Goal: Find specific page/section: Find specific page/section

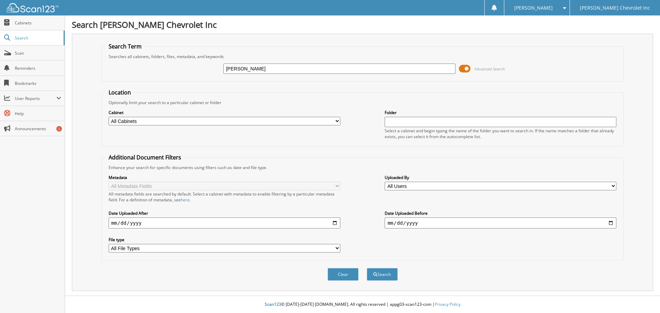
type input "[PERSON_NAME]"
click at [466, 68] on span at bounding box center [465, 69] width 12 height 10
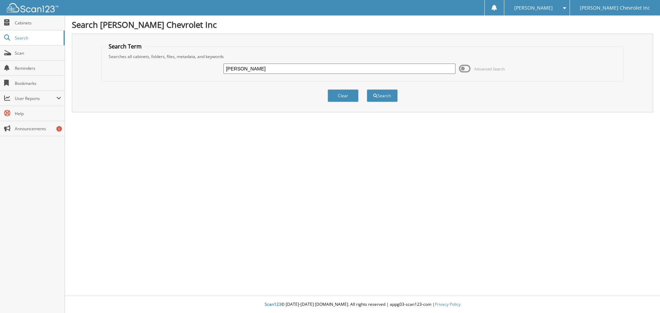
click at [466, 68] on span at bounding box center [465, 69] width 12 height 10
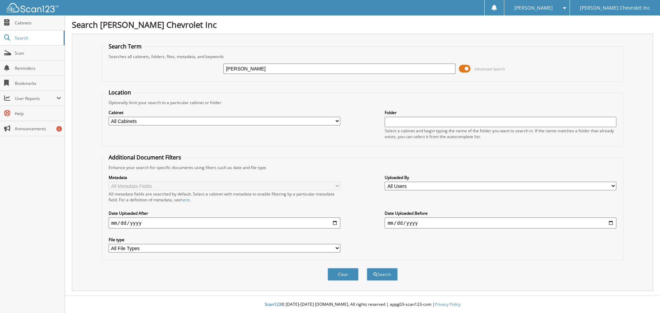
click at [336, 121] on select "All Cabinets ACCOUNTS PAYABLE AUDIT AUTOMATE SERVICE RO CAR DEALS CDK SERVICE R…" at bounding box center [225, 121] width 232 height 9
select select "19507"
click at [109, 117] on select "All Cabinets ACCOUNTS PAYABLE AUDIT AUTOMATE SERVICE RO CAR DEALS CDK SERVICE R…" at bounding box center [225, 121] width 232 height 9
click at [379, 273] on button "Search" at bounding box center [382, 274] width 31 height 13
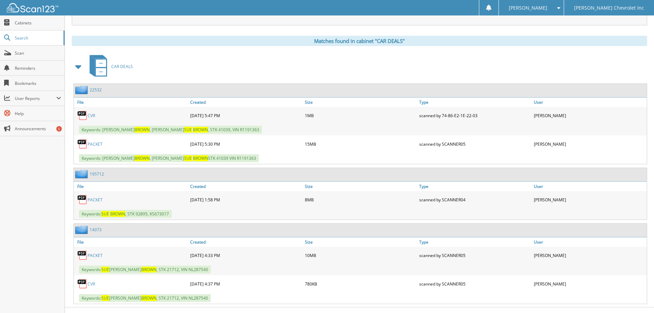
scroll to position [278, 0]
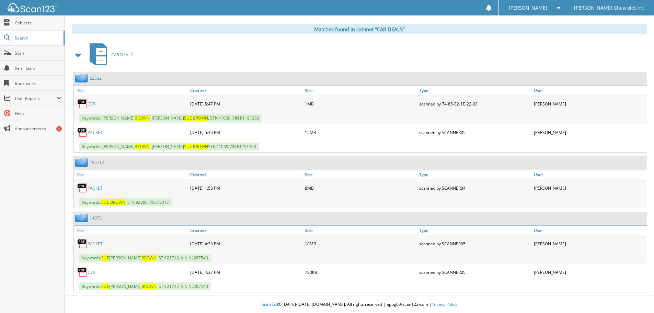
click at [94, 243] on link "PACKET" at bounding box center [95, 244] width 15 height 6
